Goal: Check status: Check status

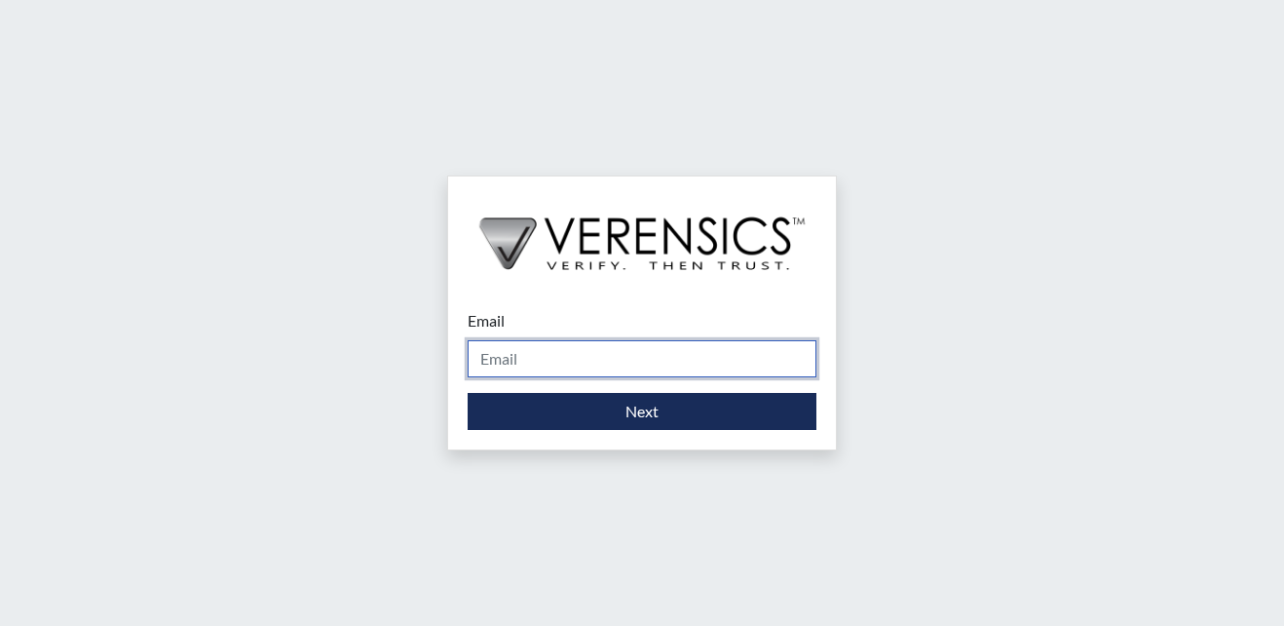
click at [673, 351] on input "Email" at bounding box center [642, 358] width 349 height 37
type input "[EMAIL_ADDRESS][PERSON_NAME][DOMAIN_NAME]"
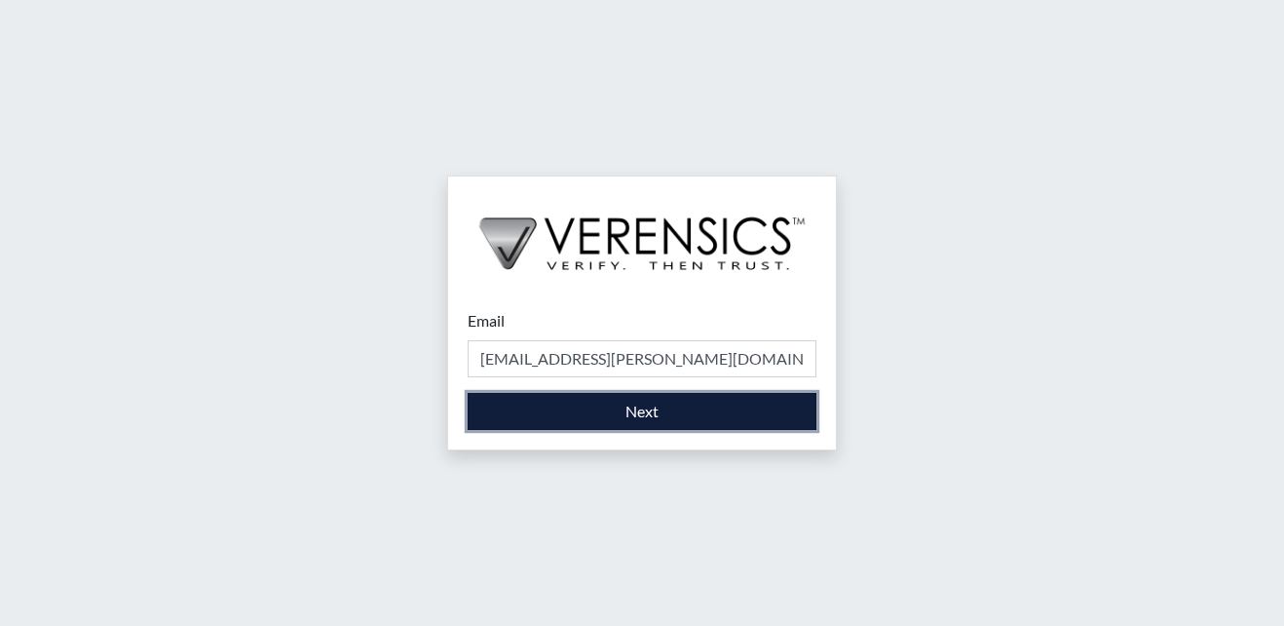
click at [675, 406] on button "Next" at bounding box center [642, 411] width 349 height 37
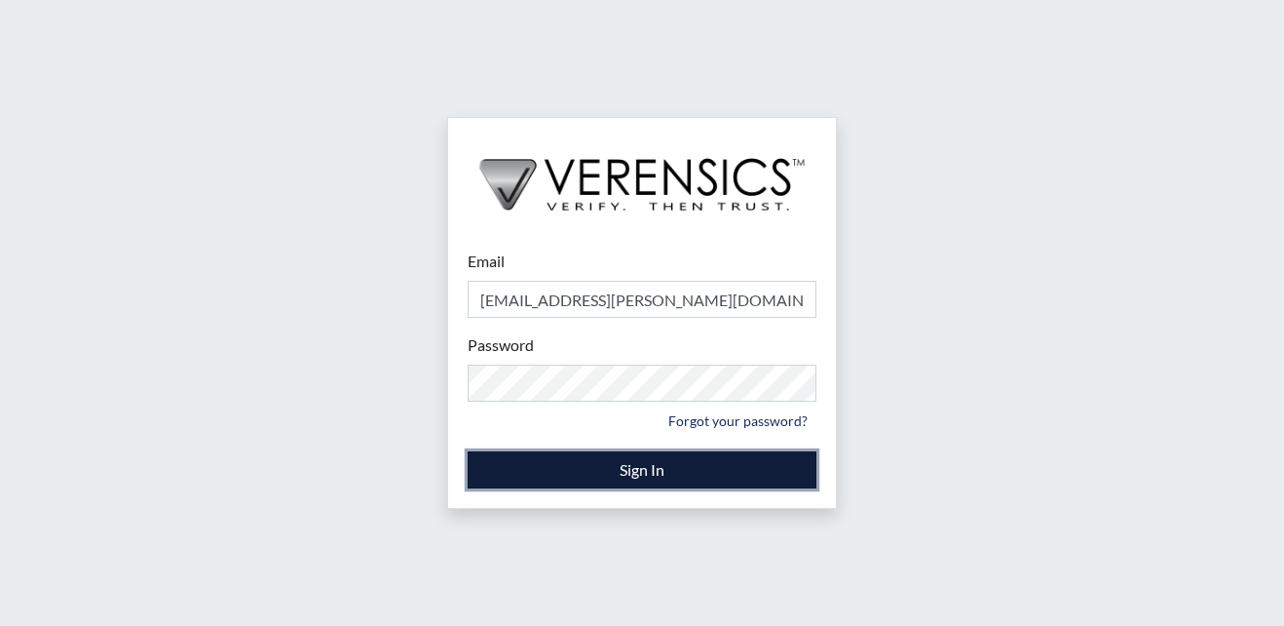
click at [565, 466] on button "Sign In" at bounding box center [642, 469] width 349 height 37
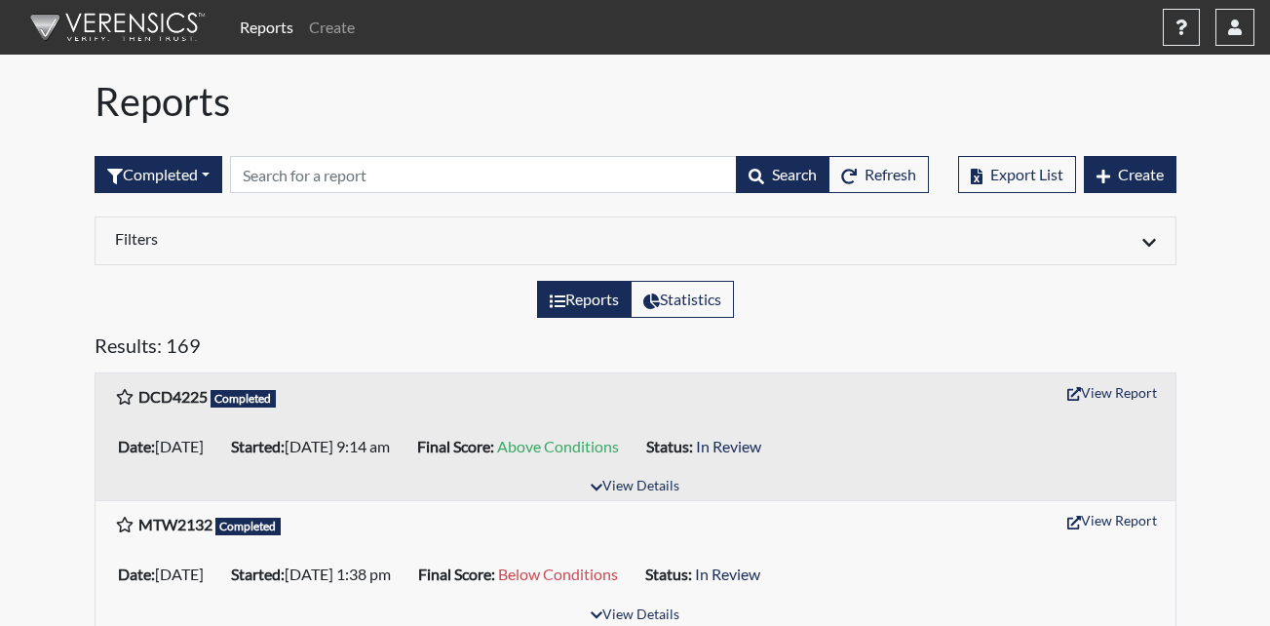
click at [277, 32] on link "Reports" at bounding box center [266, 27] width 69 height 39
click at [279, 27] on link "Reports" at bounding box center [266, 27] width 69 height 39
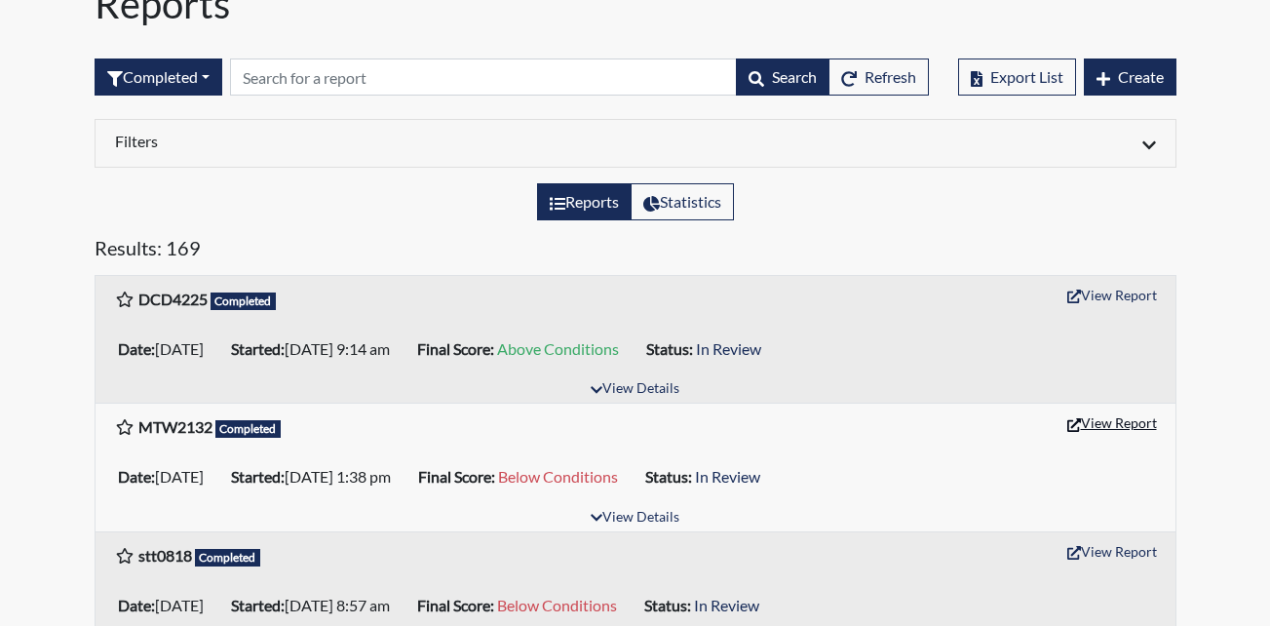
click at [1093, 426] on button "View Report" at bounding box center [1111, 422] width 107 height 30
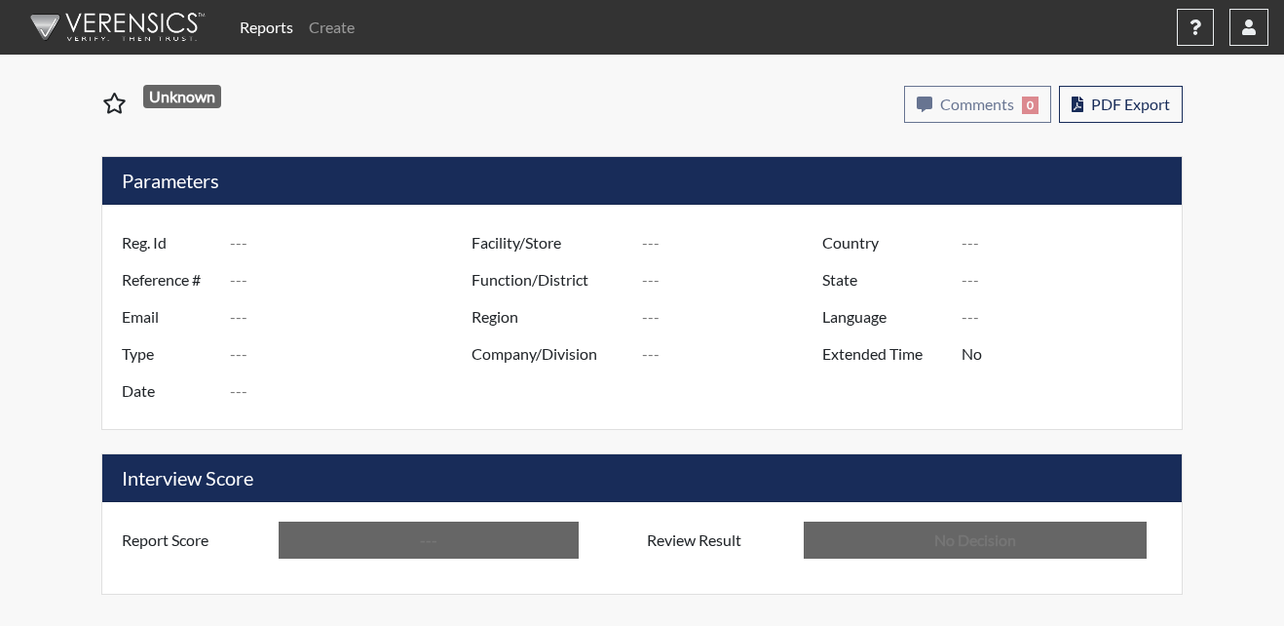
type input "MTW2132"
type input "51102"
type input "---"
type input "Corrections Pre-Employment"
type input "Sep 4, 2025"
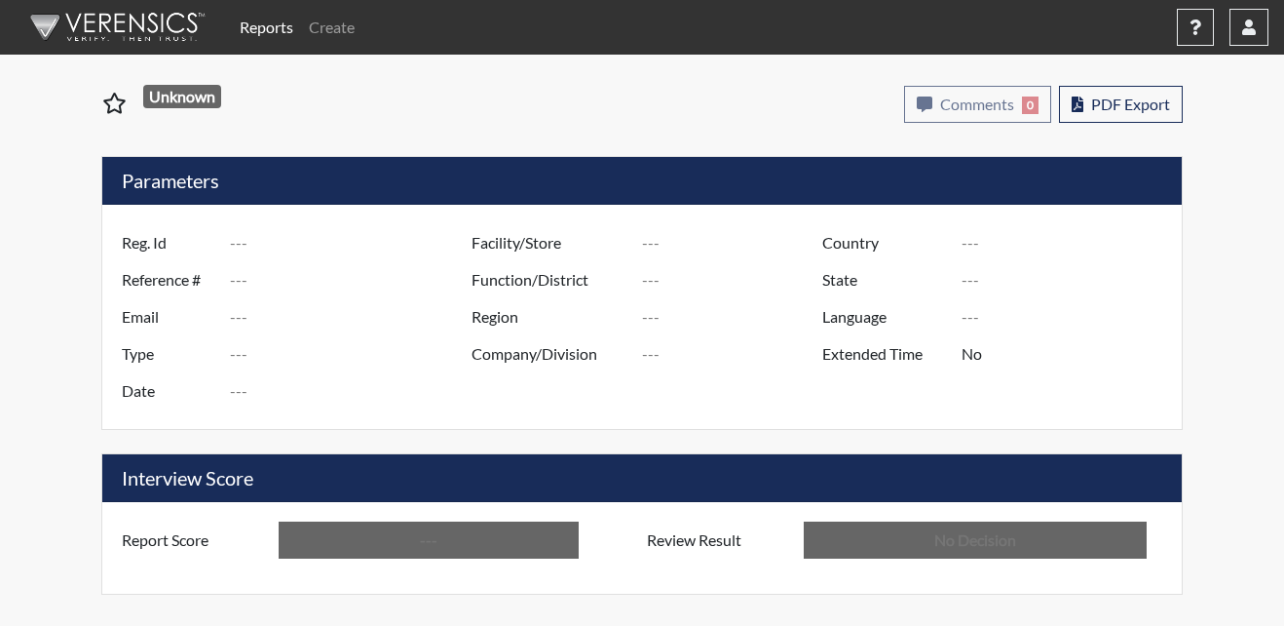
type input "Metro Re-Entry Facility"
type input "[GEOGRAPHIC_DATA]"
type input "[US_STATE]"
type input "English"
type input "Below Conditions"
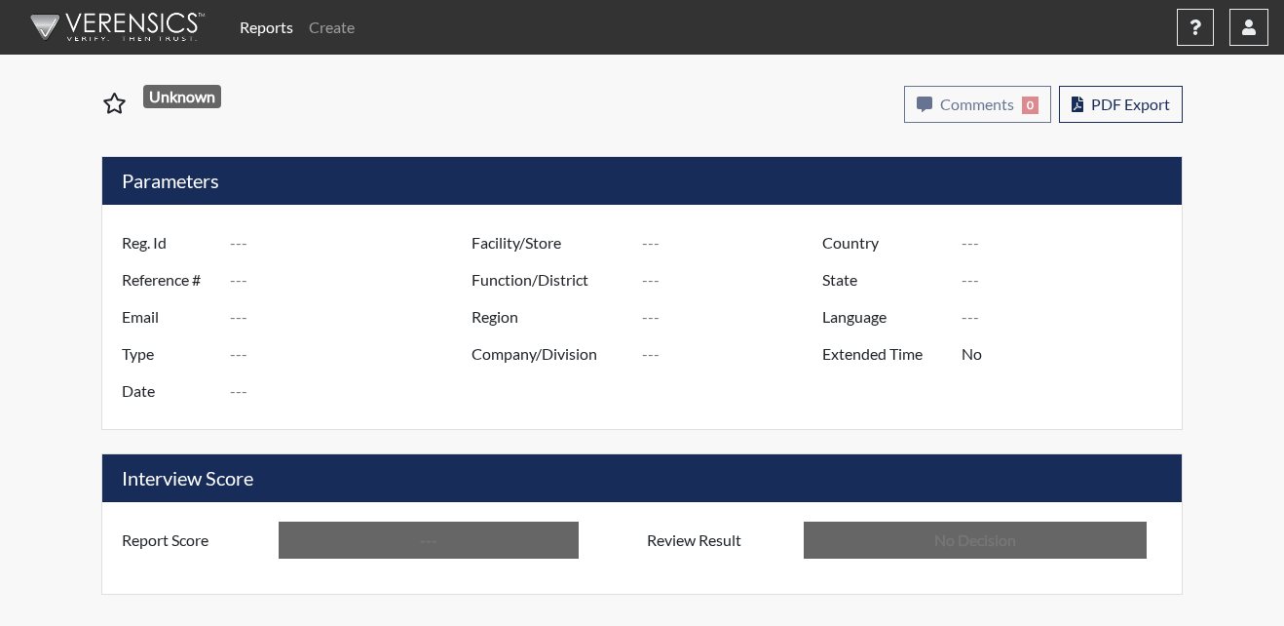
type input "In Review"
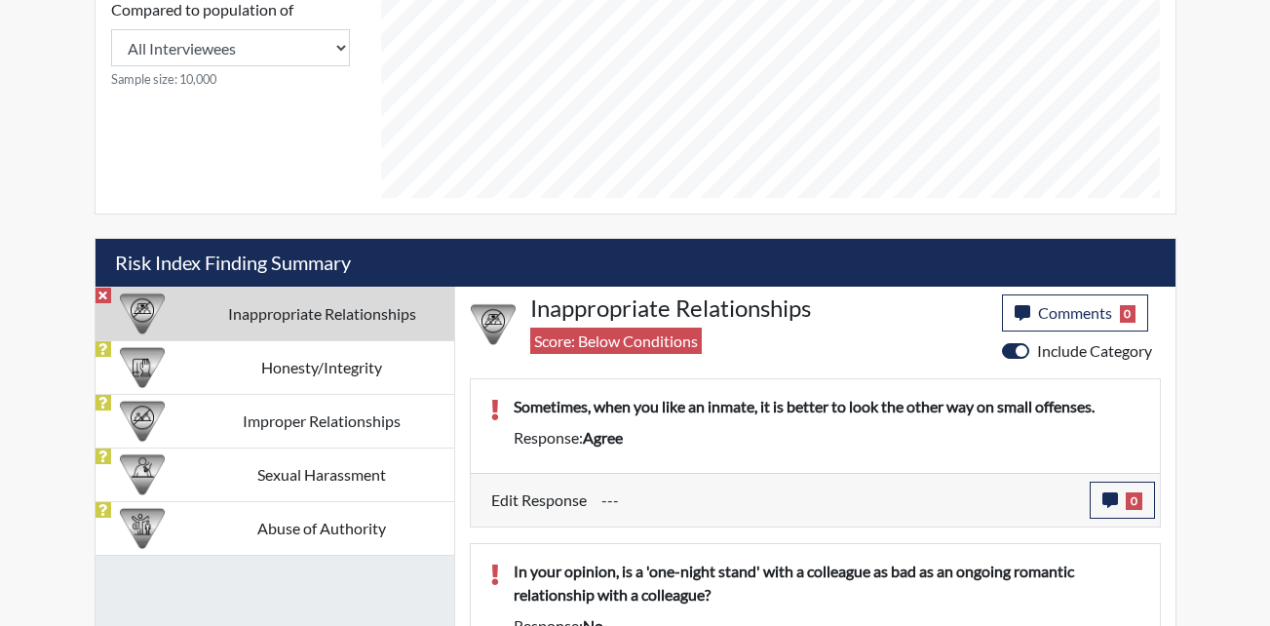
scroll to position [1032, 0]
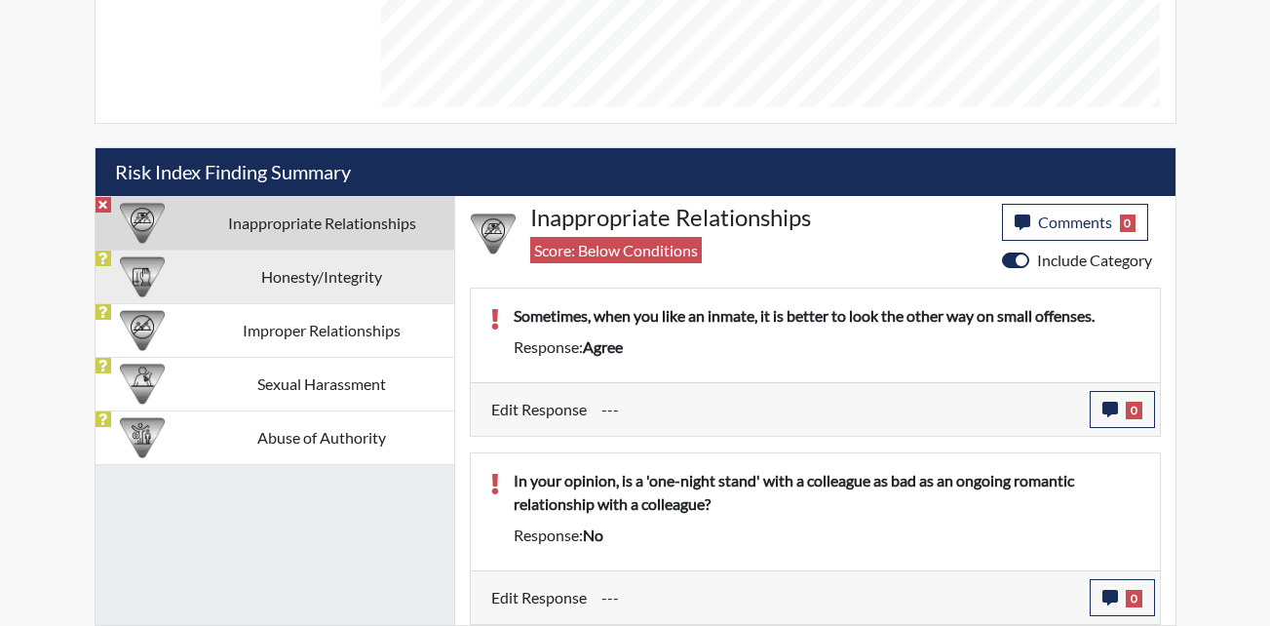
click at [222, 291] on td "Honesty/Integrity" at bounding box center [322, 276] width 264 height 54
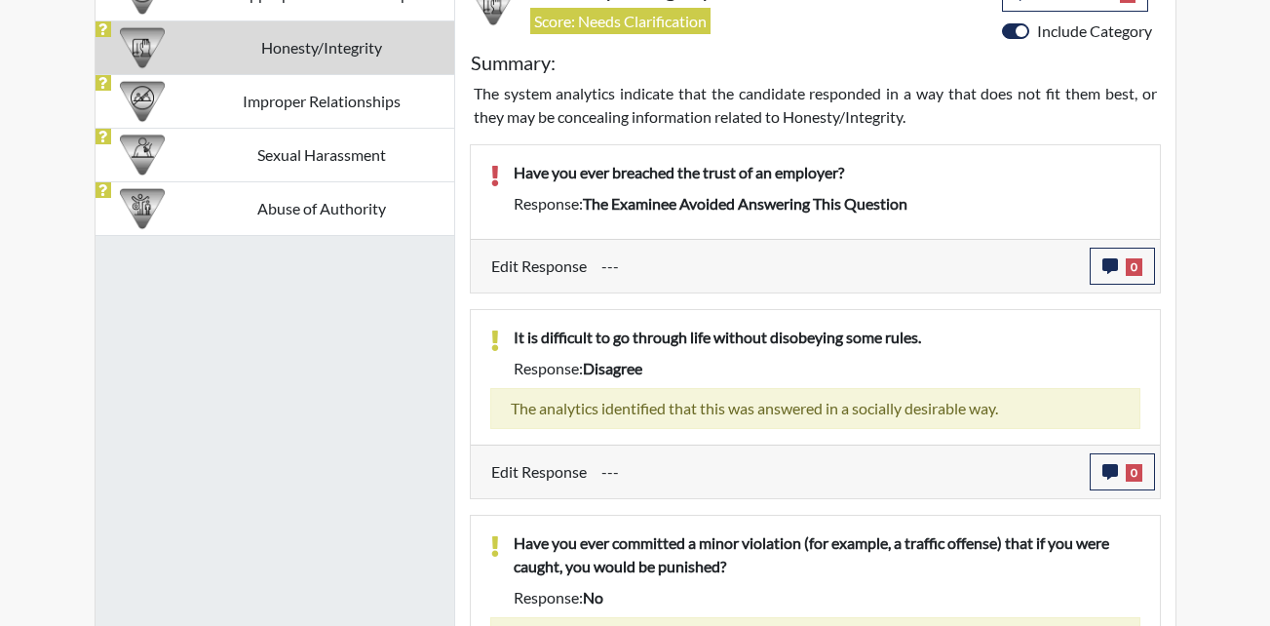
scroll to position [1227, 0]
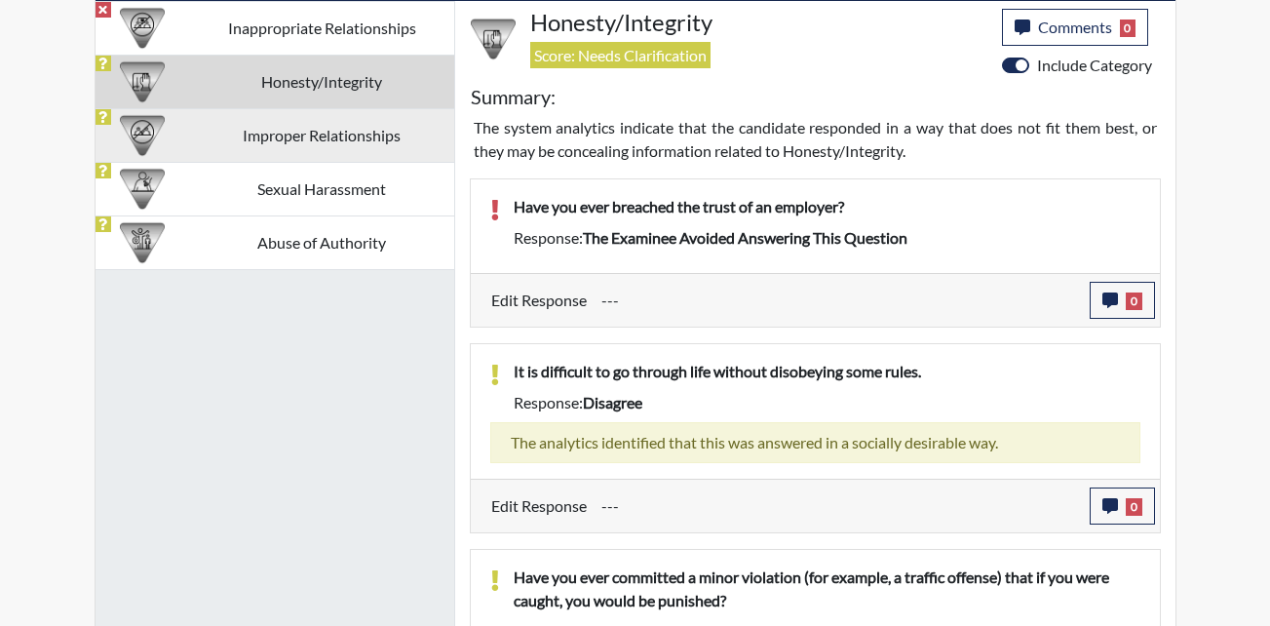
click at [221, 149] on td "Improper Relationships" at bounding box center [322, 135] width 264 height 54
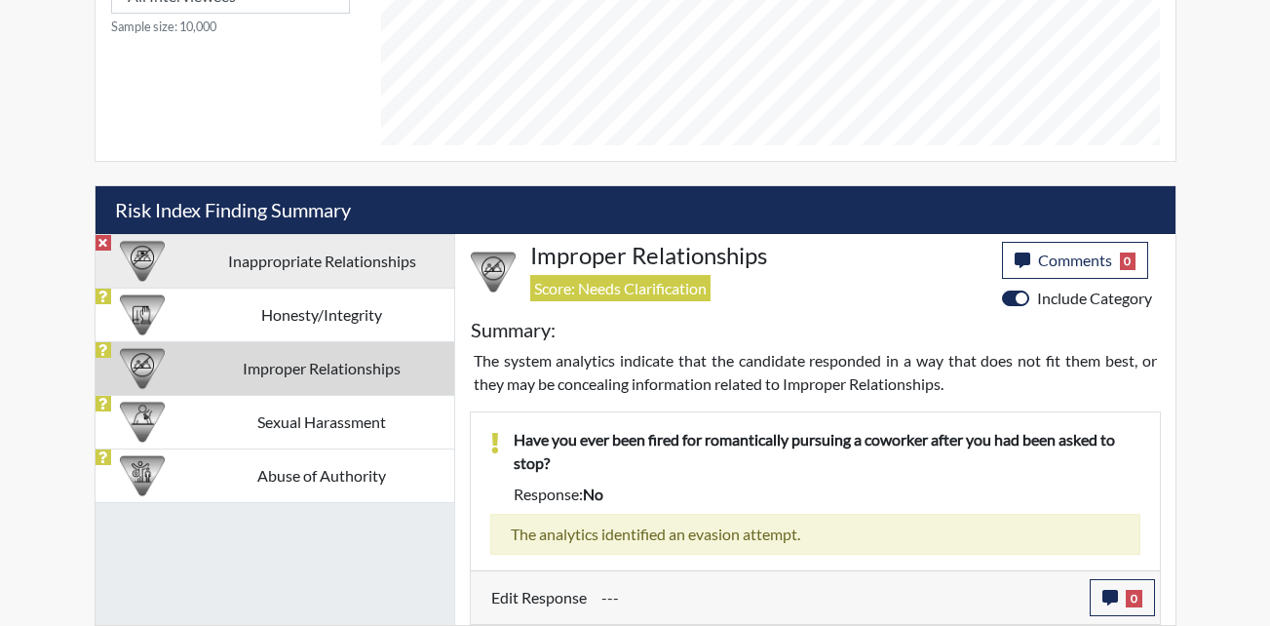
click at [308, 267] on td "Inappropriate Relationships" at bounding box center [322, 261] width 264 height 54
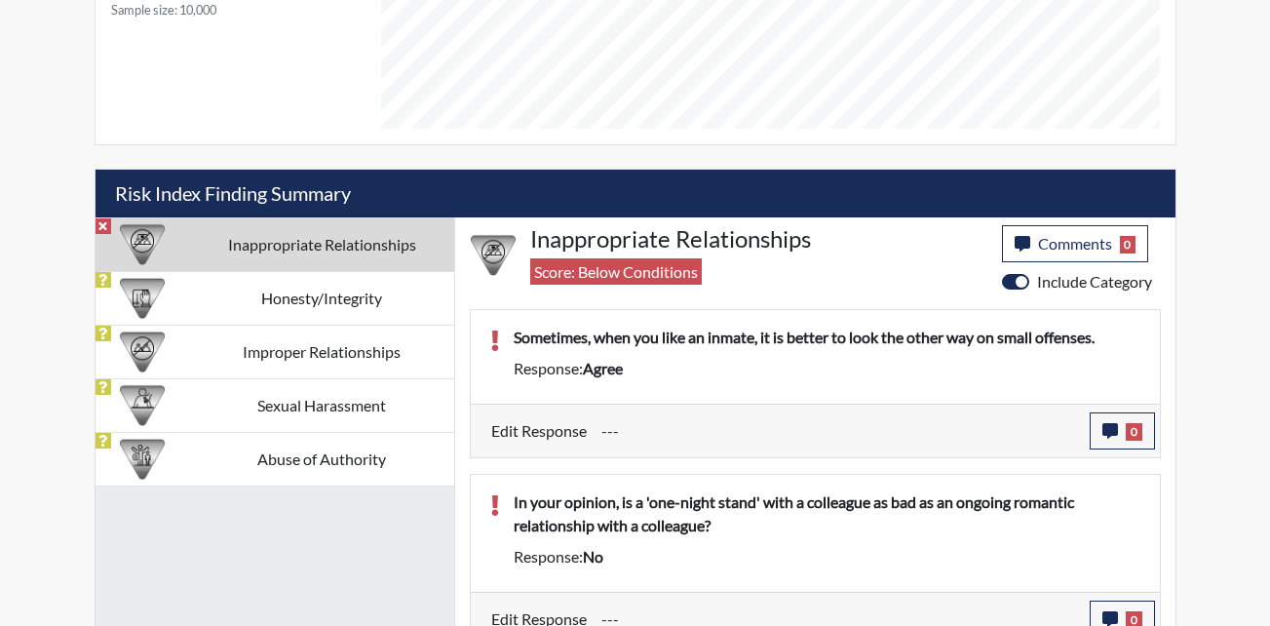
scroll to position [1032, 0]
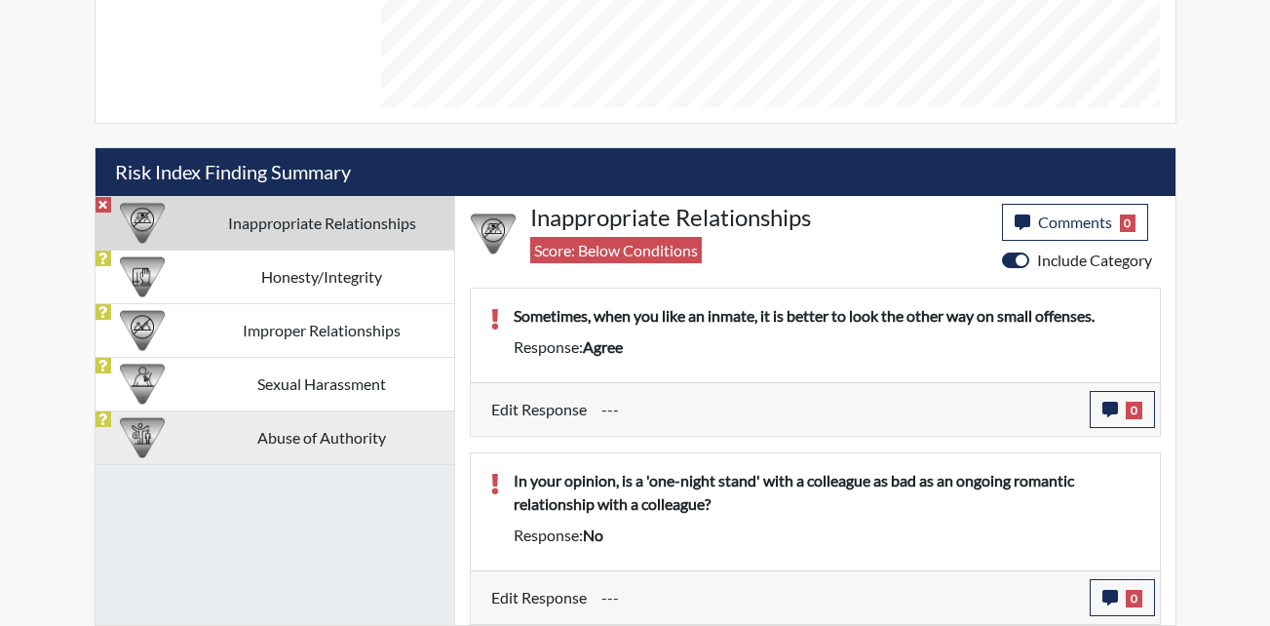
click at [288, 443] on td "Abuse of Authority" at bounding box center [322, 437] width 264 height 54
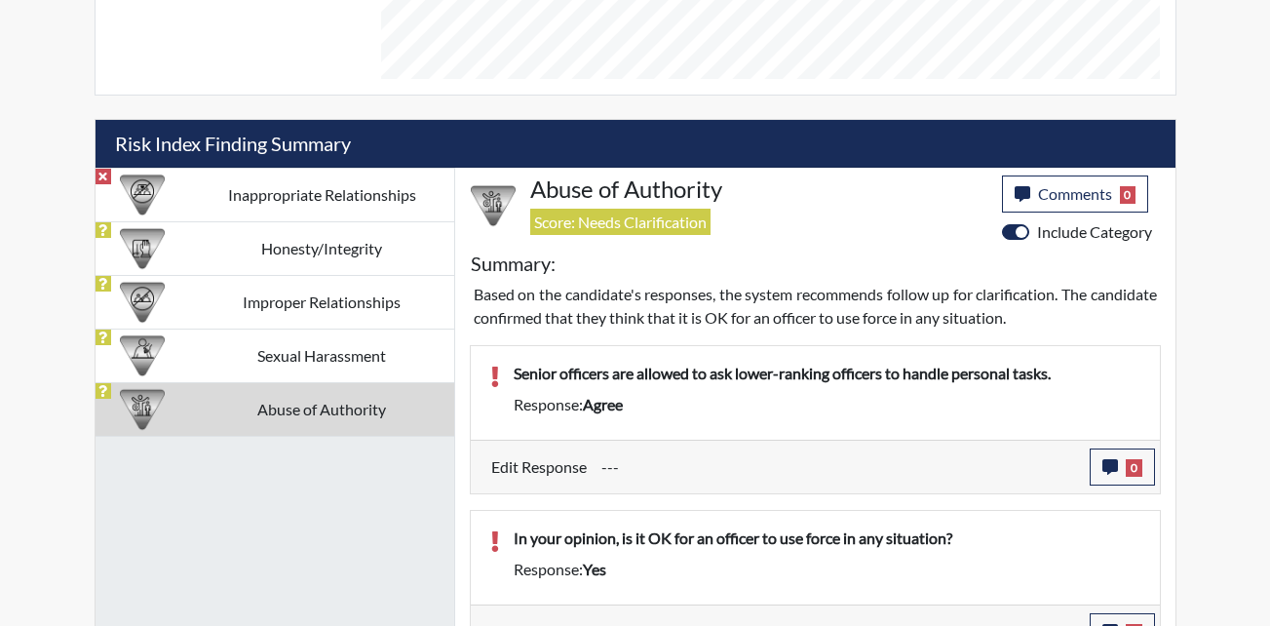
scroll to position [1094, 0]
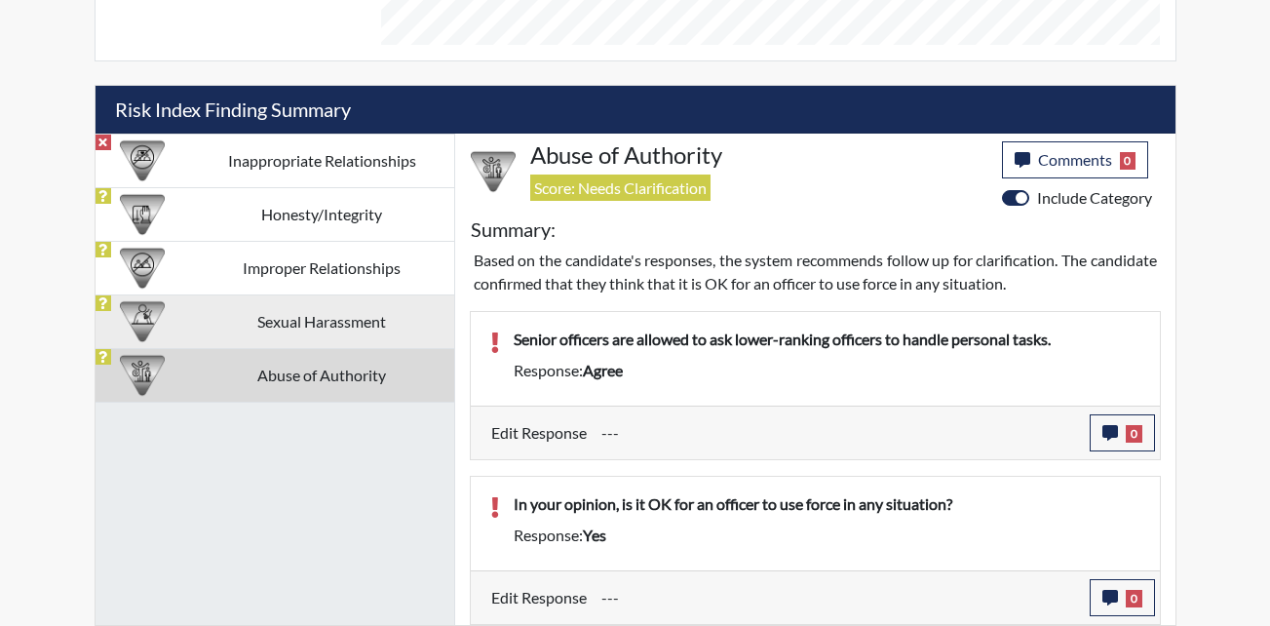
click at [243, 320] on td "Sexual Harassment" at bounding box center [322, 321] width 264 height 54
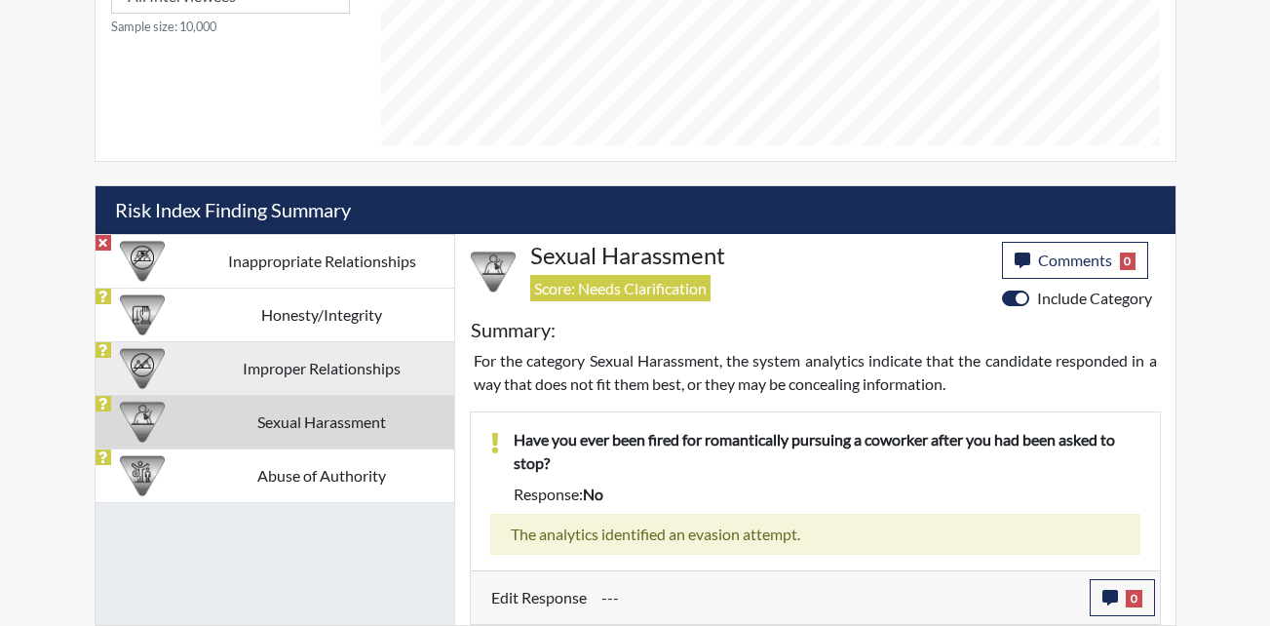
click at [240, 369] on td "Improper Relationships" at bounding box center [322, 368] width 264 height 54
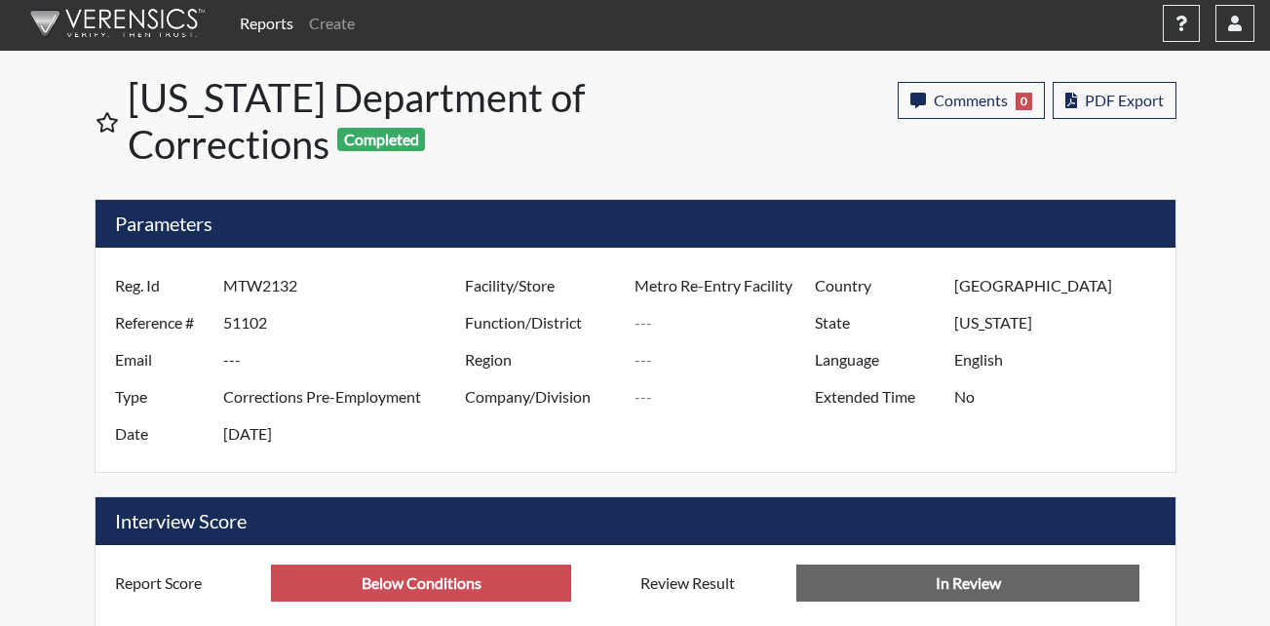
scroll to position [0, 0]
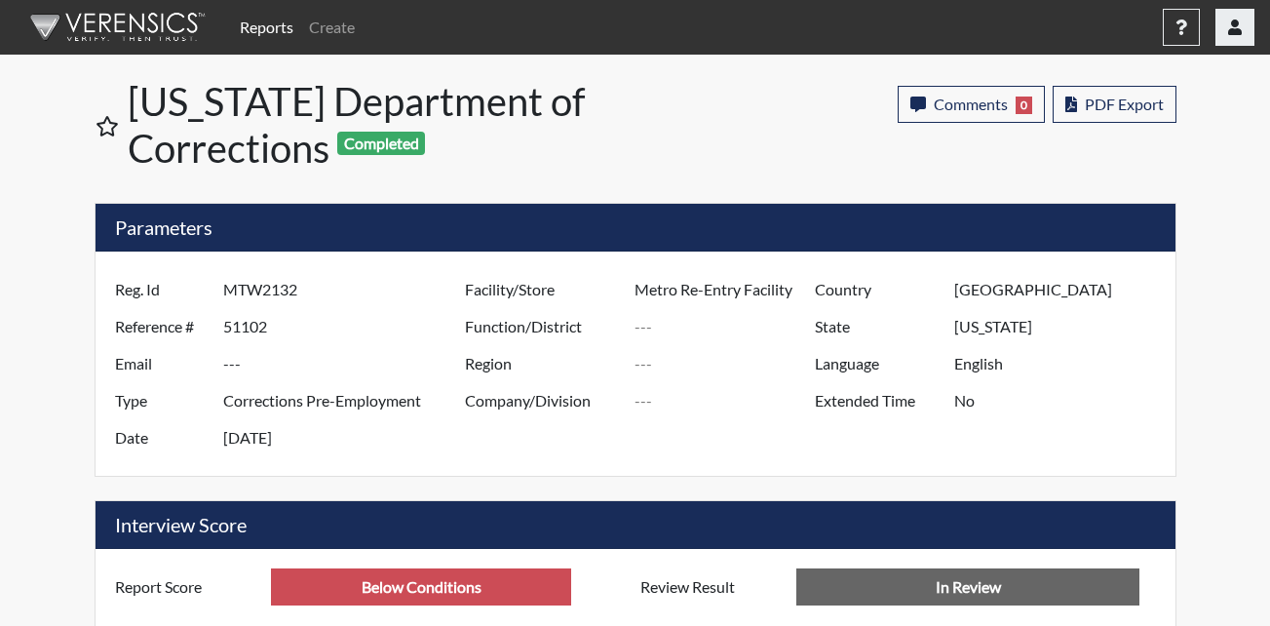
click at [1239, 32] on icon "button" at bounding box center [1235, 27] width 14 height 16
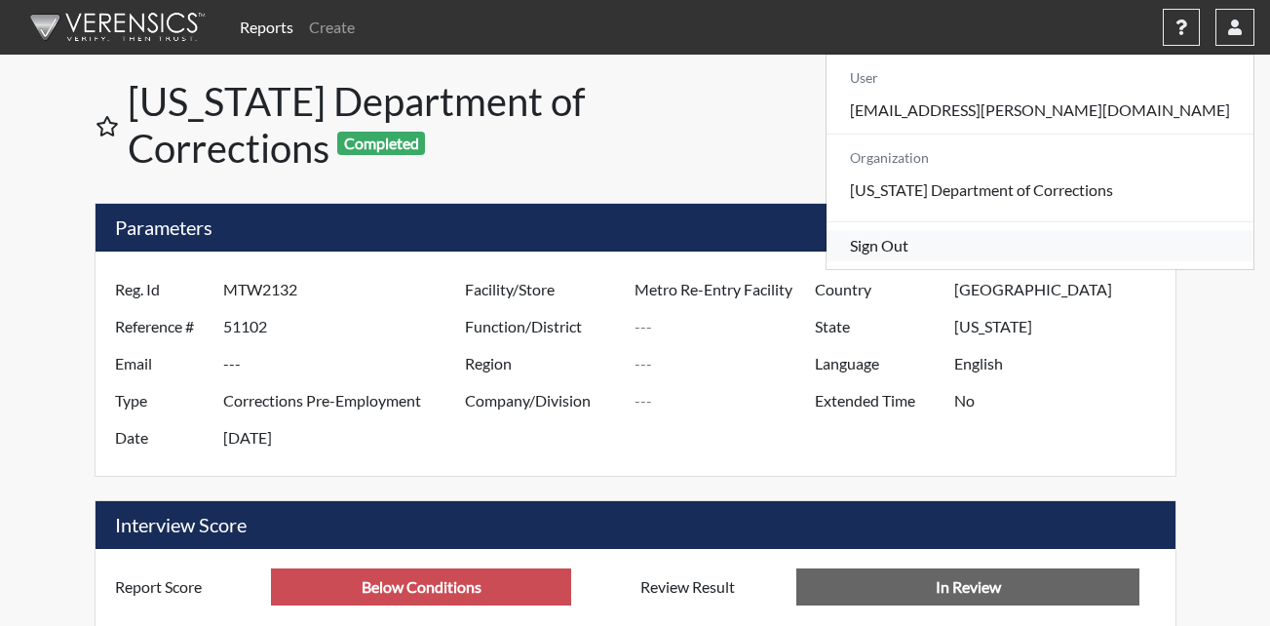
click at [1176, 261] on link "Sign Out" at bounding box center [1039, 245] width 427 height 31
